Goal: Task Accomplishment & Management: Manage account settings

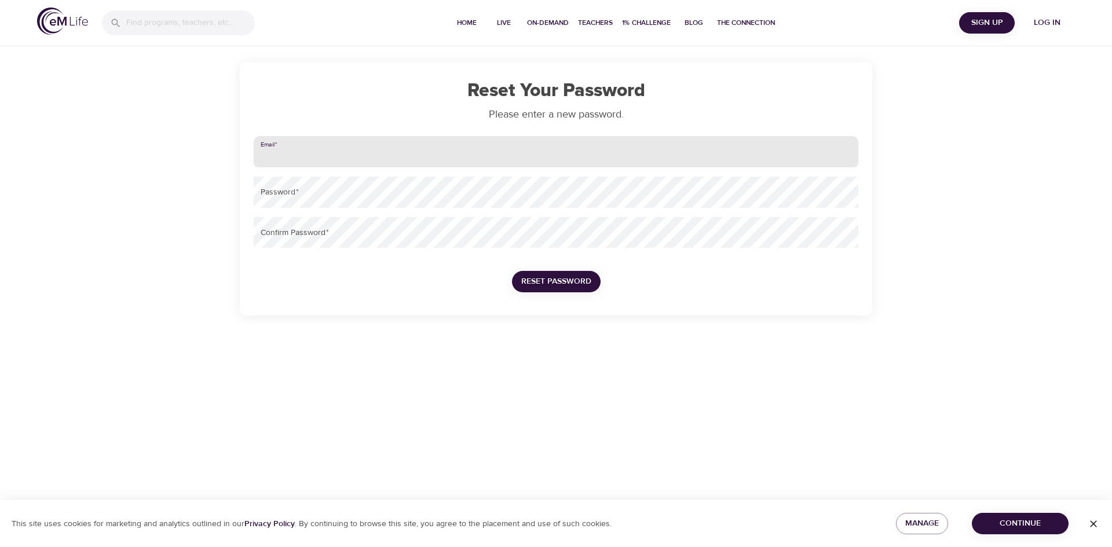
click at [316, 138] on input "email" at bounding box center [556, 151] width 604 height 31
type input "[PERSON_NAME][EMAIL_ADDRESS][PERSON_NAME][DOMAIN_NAME]"
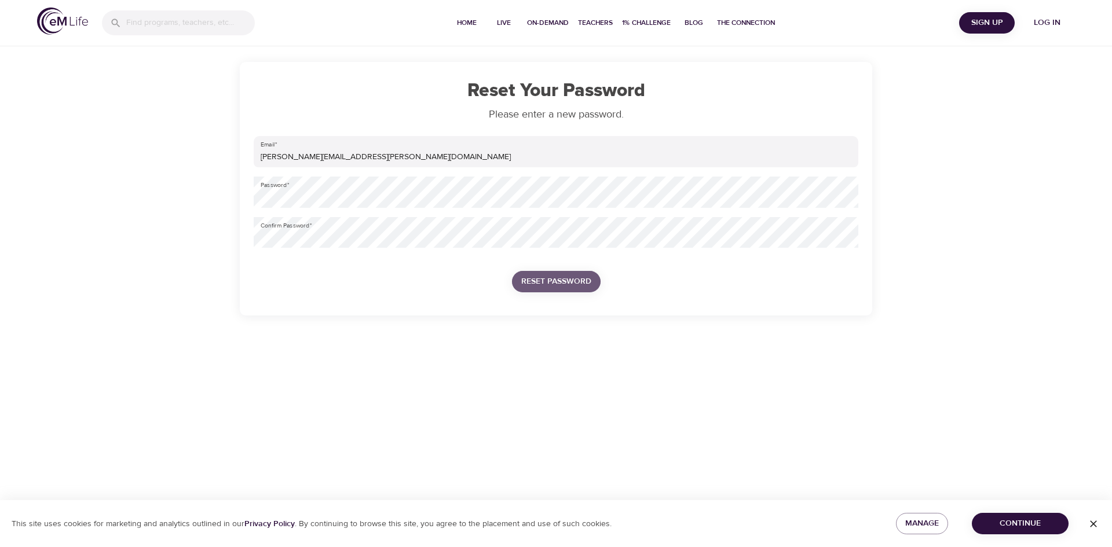
click at [575, 292] on button "Reset Password" at bounding box center [556, 281] width 89 height 21
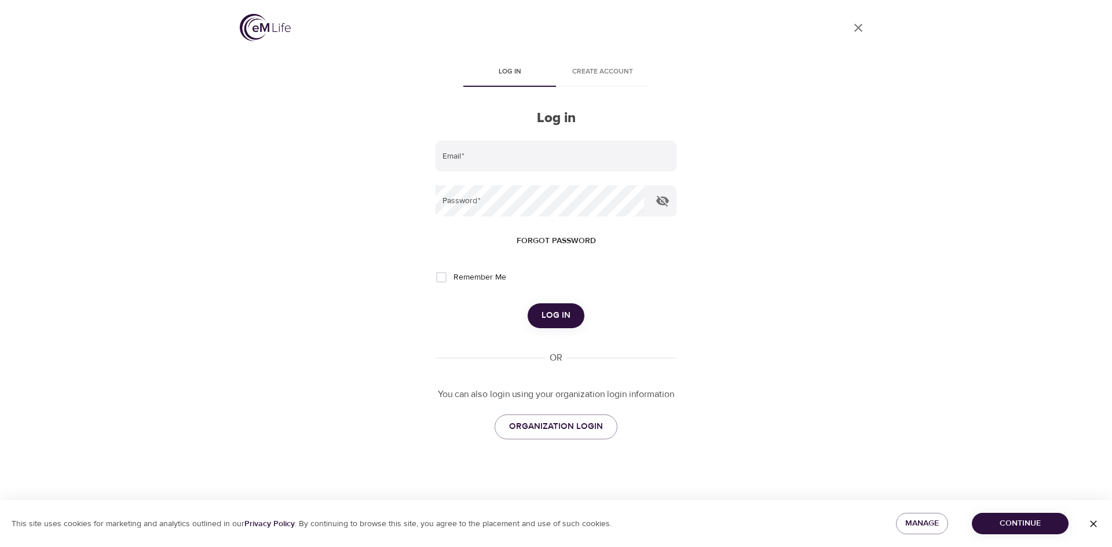
type input "[PERSON_NAME][EMAIL_ADDRESS][PERSON_NAME][DOMAIN_NAME]"
click at [442, 278] on input "Remember Me" at bounding box center [441, 277] width 24 height 24
checkbox input "true"
click at [450, 332] on div "Email   * [PERSON_NAME][EMAIL_ADDRESS][PERSON_NAME][DOMAIN_NAME] Password   * F…" at bounding box center [555, 290] width 241 height 299
click at [547, 317] on span "Log in" at bounding box center [555, 315] width 29 height 15
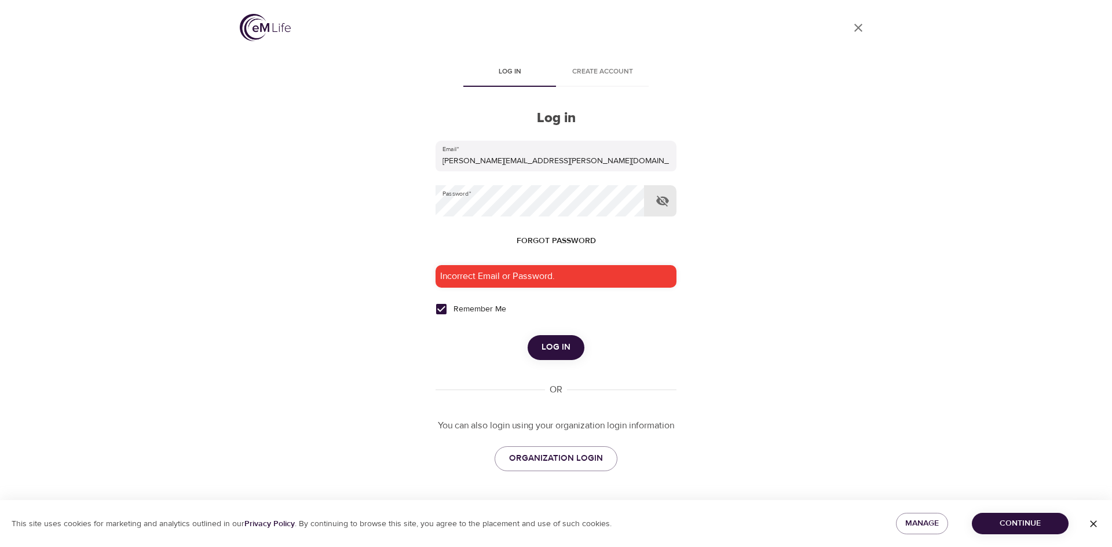
click at [667, 206] on icon "button" at bounding box center [662, 201] width 13 height 11
click at [420, 209] on div "User Profile Log in Create account Log in Email   * [PERSON_NAME][EMAIL_ADDRESS…" at bounding box center [556, 273] width 660 height 547
click at [448, 351] on div "Log in" at bounding box center [555, 347] width 241 height 24
click at [553, 350] on span "Log in" at bounding box center [555, 347] width 29 height 15
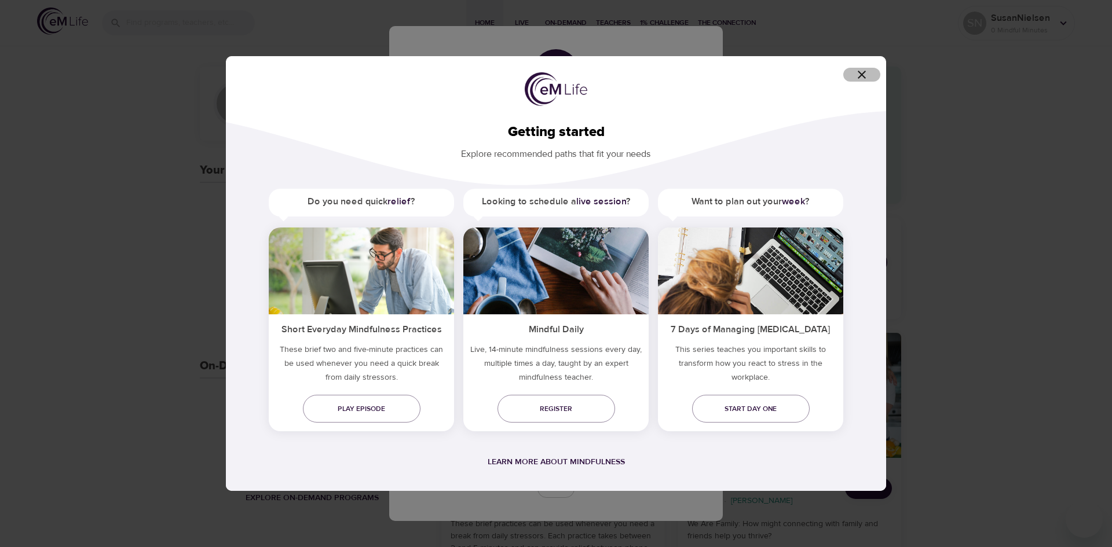
click at [857, 71] on icon "button" at bounding box center [862, 75] width 14 height 14
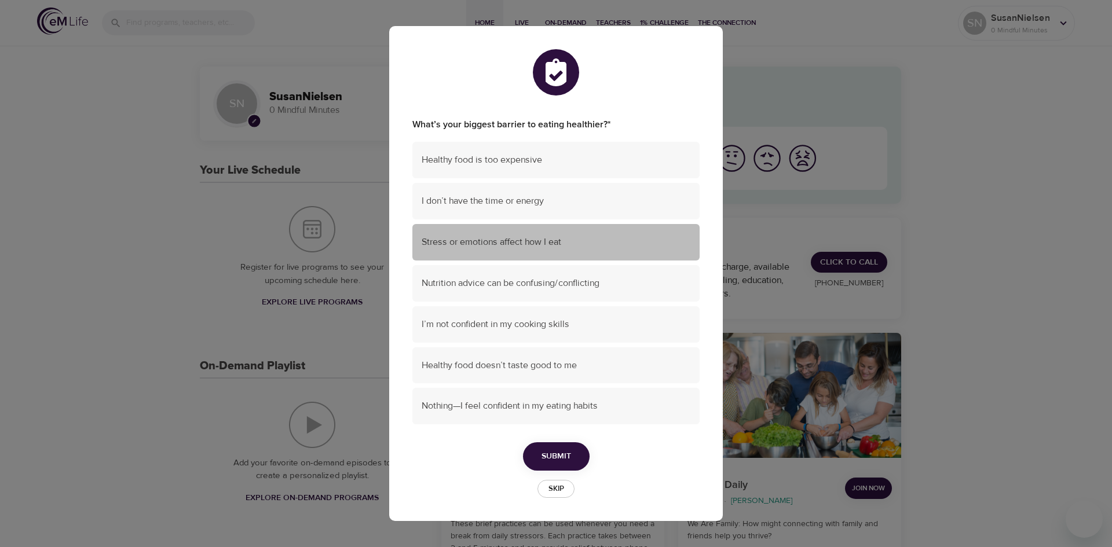
click at [599, 239] on span "Stress or emotions affect how I eat" at bounding box center [555, 242] width 269 height 13
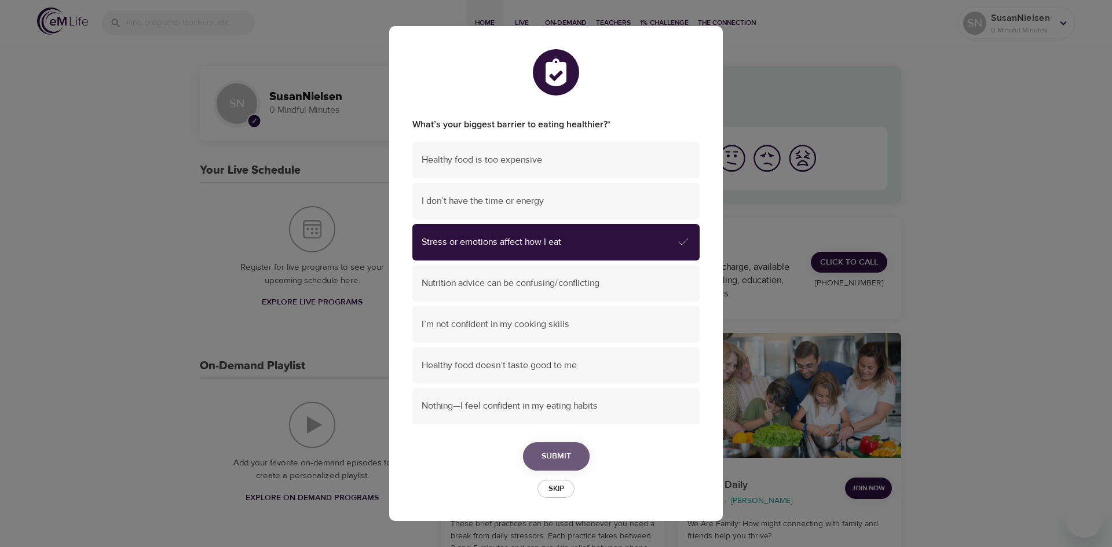
click at [572, 448] on button "Submit" at bounding box center [556, 456] width 67 height 28
